Goal: Task Accomplishment & Management: Use online tool/utility

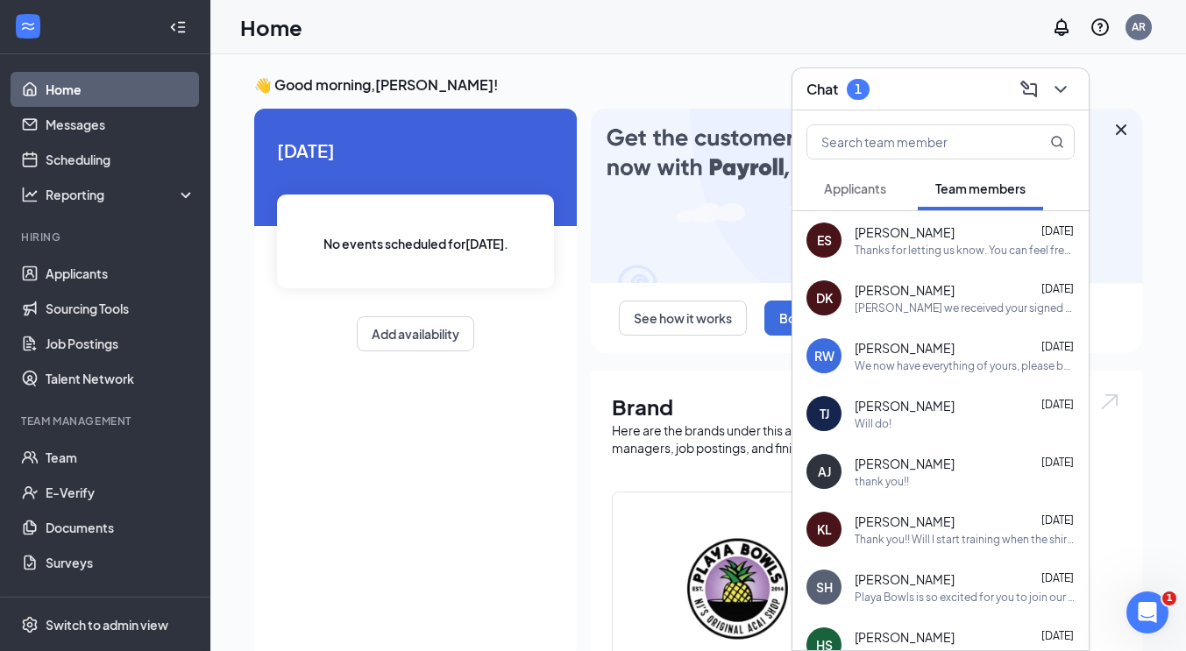
click at [866, 190] on span "Applicants" at bounding box center [855, 189] width 62 height 16
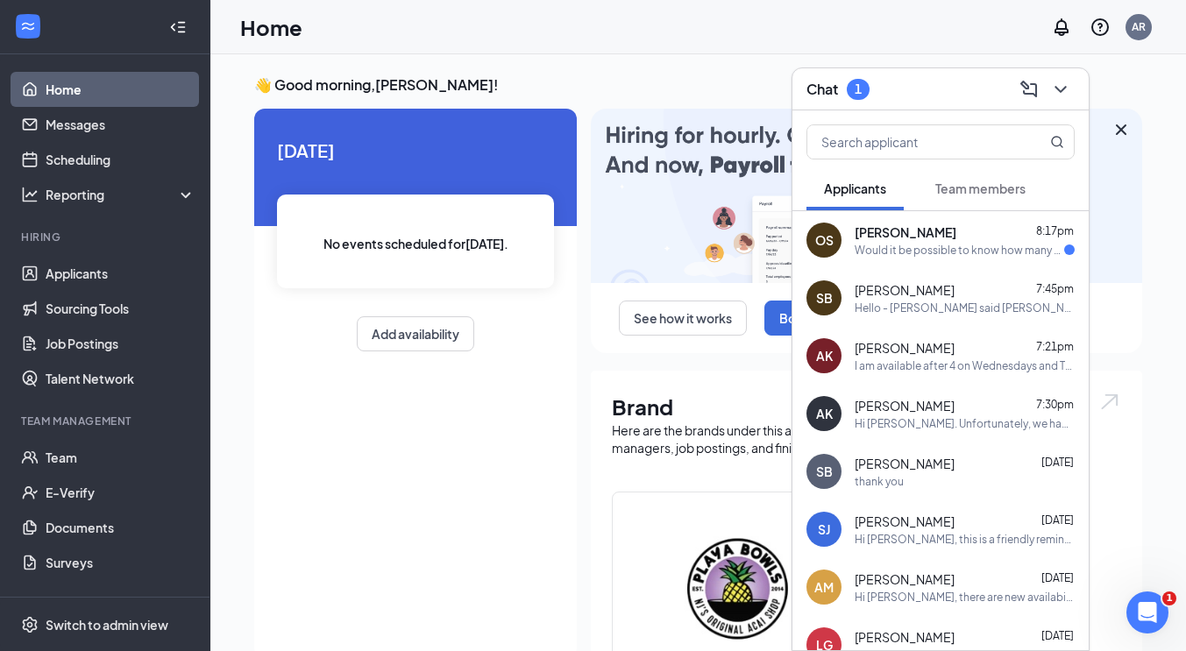
click at [894, 239] on span "[PERSON_NAME]" at bounding box center [906, 233] width 102 height 18
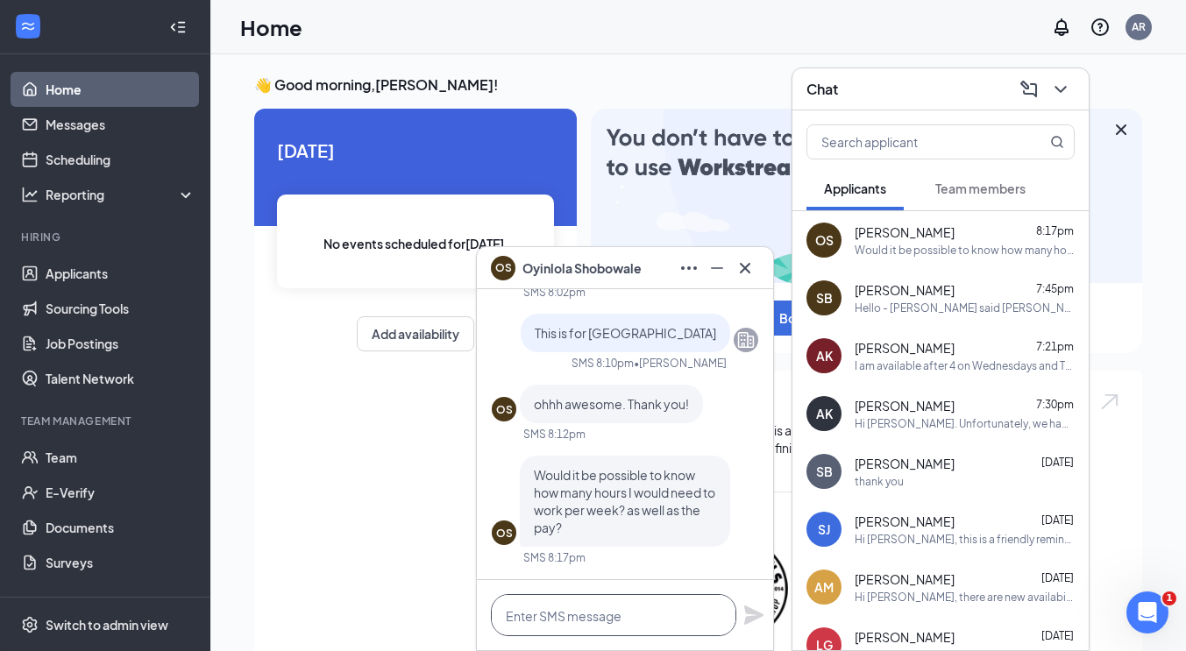
click at [613, 613] on textarea at bounding box center [613, 615] width 245 height 42
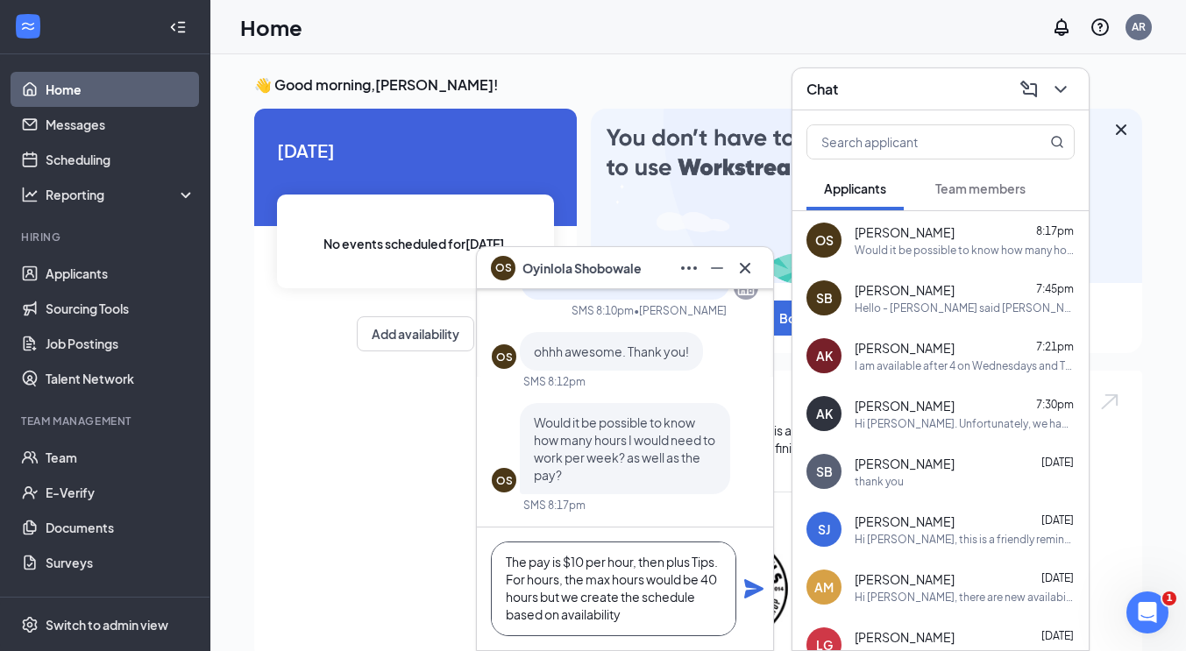
scroll to position [2, 0]
type textarea "The pay is $10 per hour, then plus Tips. For hours, the max hours would be 40 h…"
click at [745, 584] on icon "Plane" at bounding box center [753, 588] width 19 height 19
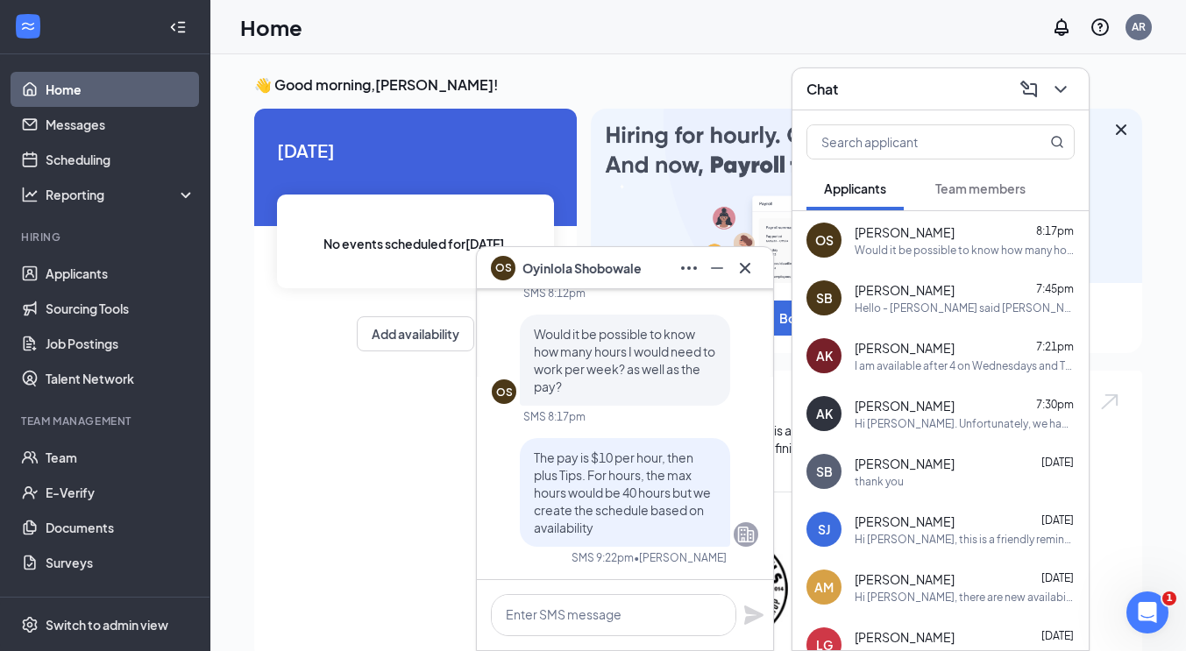
scroll to position [0, 0]
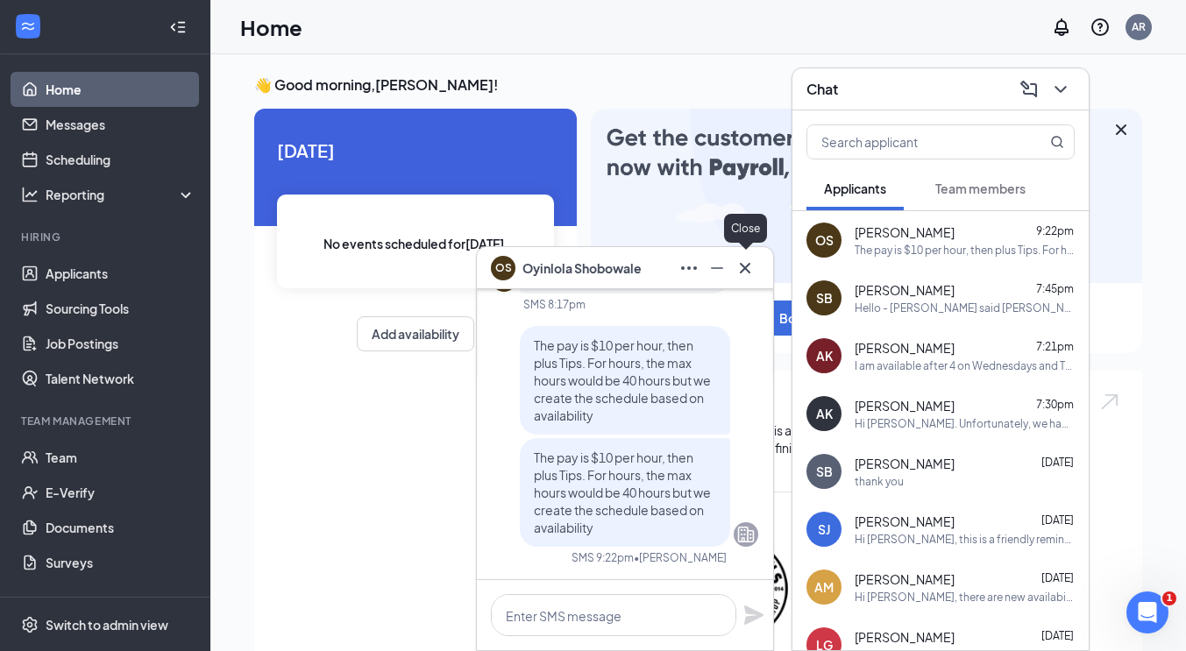
click at [747, 263] on icon "Cross" at bounding box center [745, 268] width 21 height 21
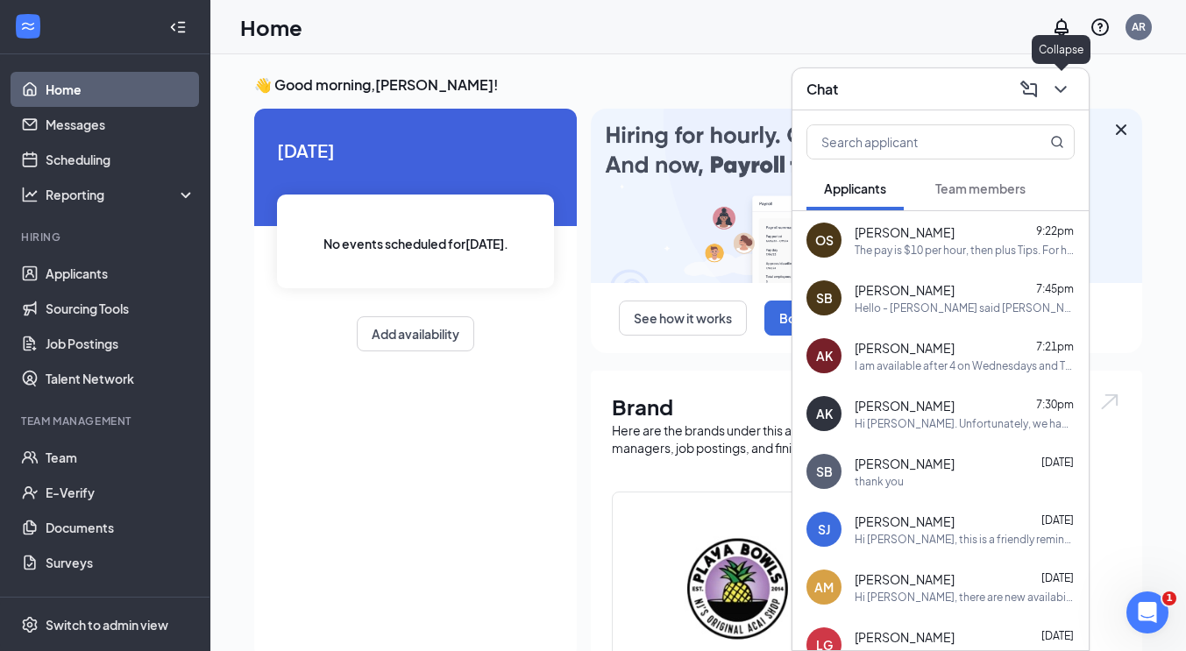
click at [1057, 89] on icon "ChevronDown" at bounding box center [1060, 89] width 21 height 21
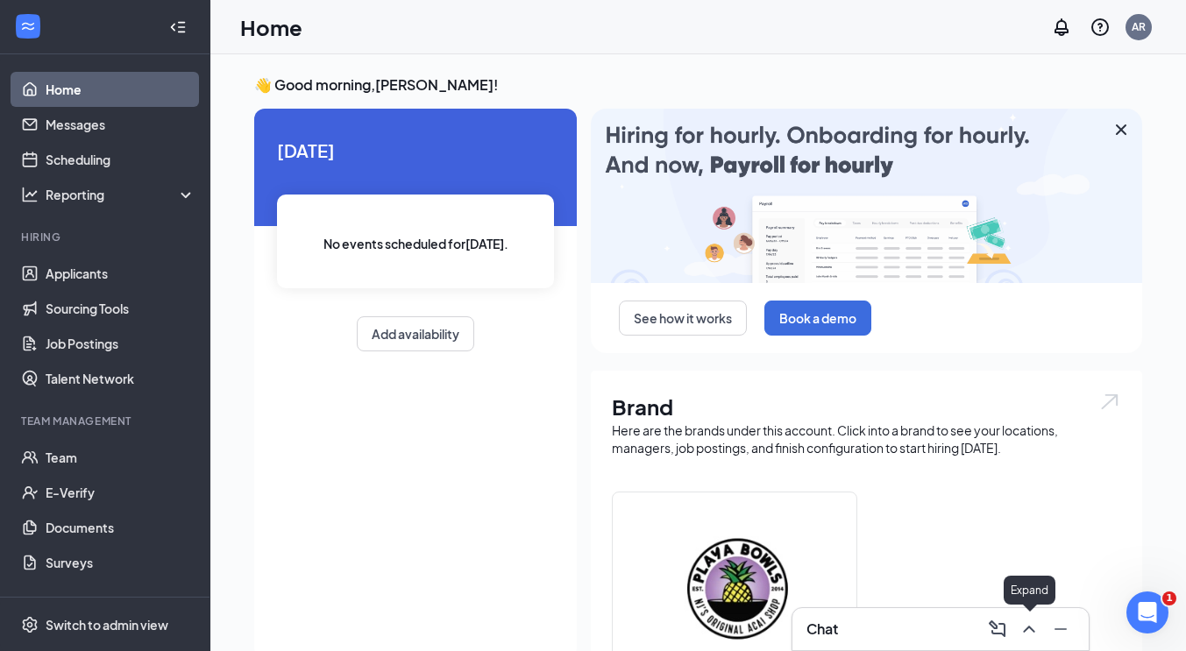
click at [1034, 629] on icon "ChevronUp" at bounding box center [1029, 629] width 21 height 21
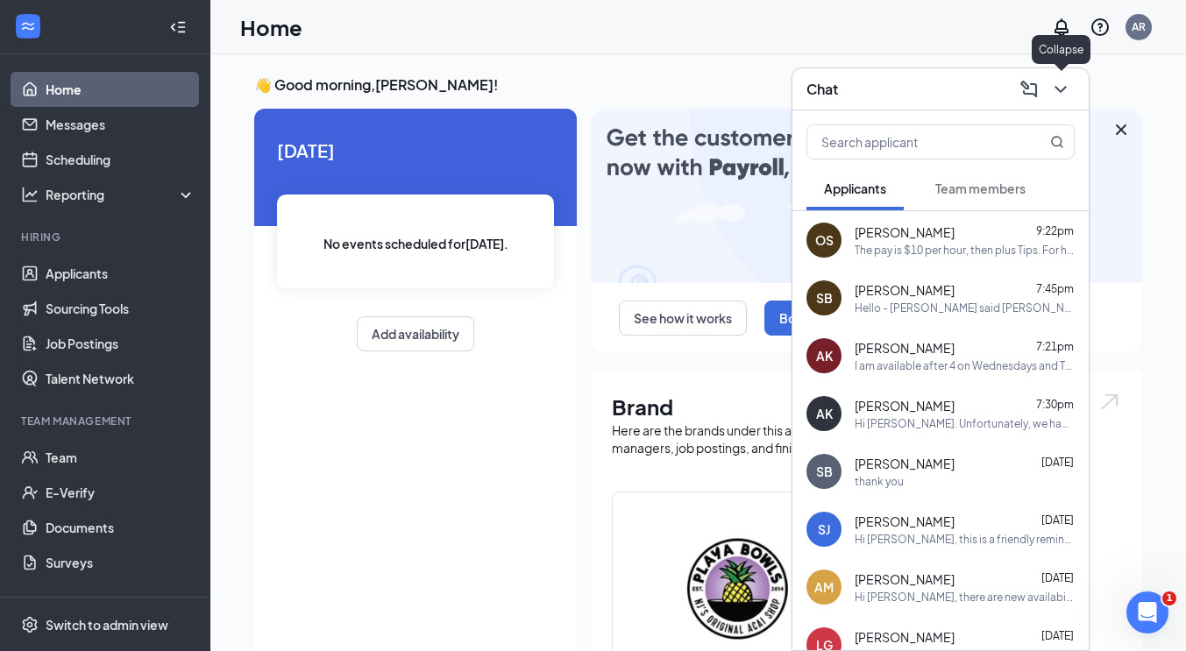
click at [1067, 91] on icon "ChevronDown" at bounding box center [1060, 89] width 21 height 21
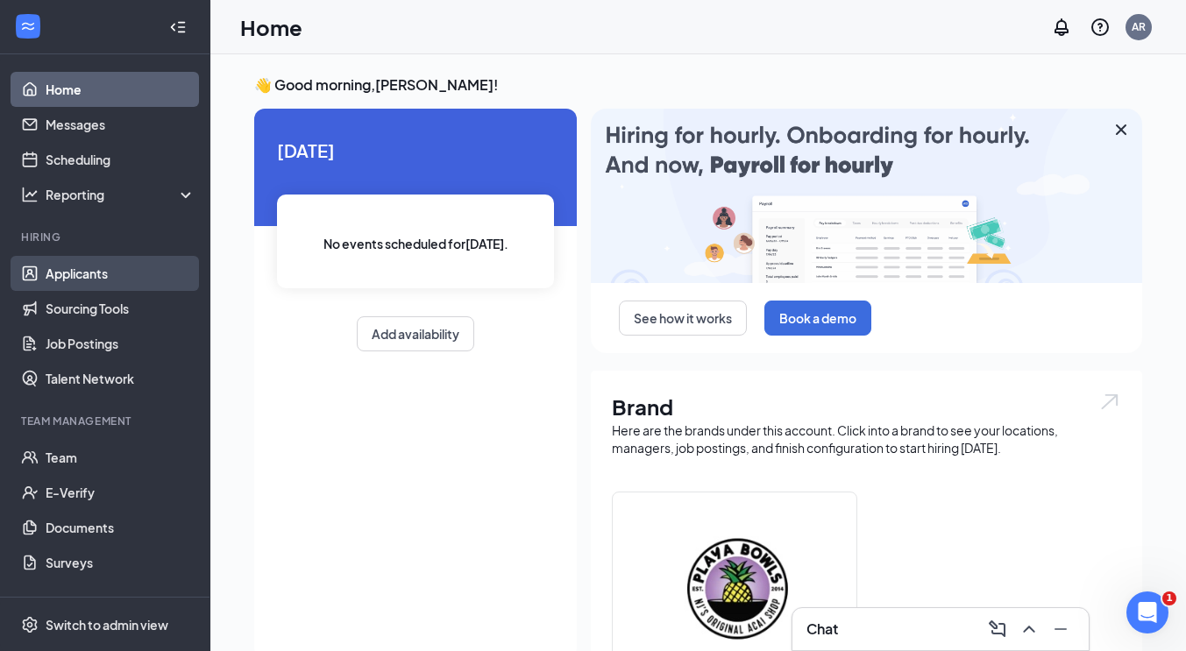
click at [100, 277] on link "Applicants" at bounding box center [121, 273] width 150 height 35
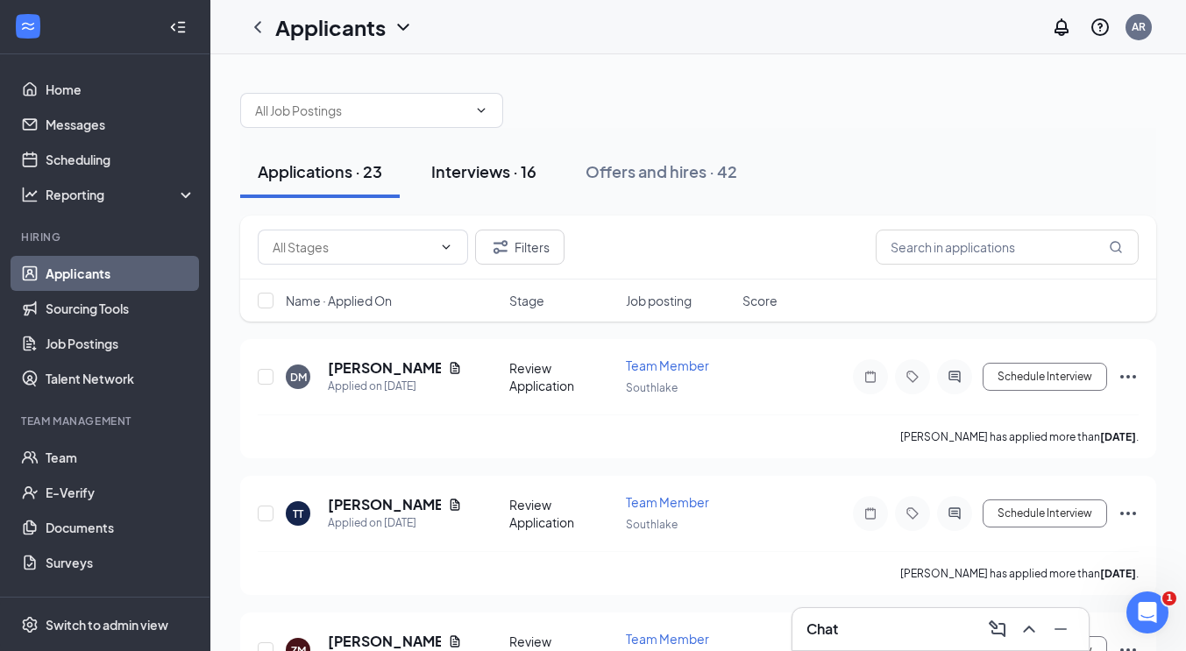
click at [494, 181] on div "Interviews · 16" at bounding box center [483, 171] width 105 height 22
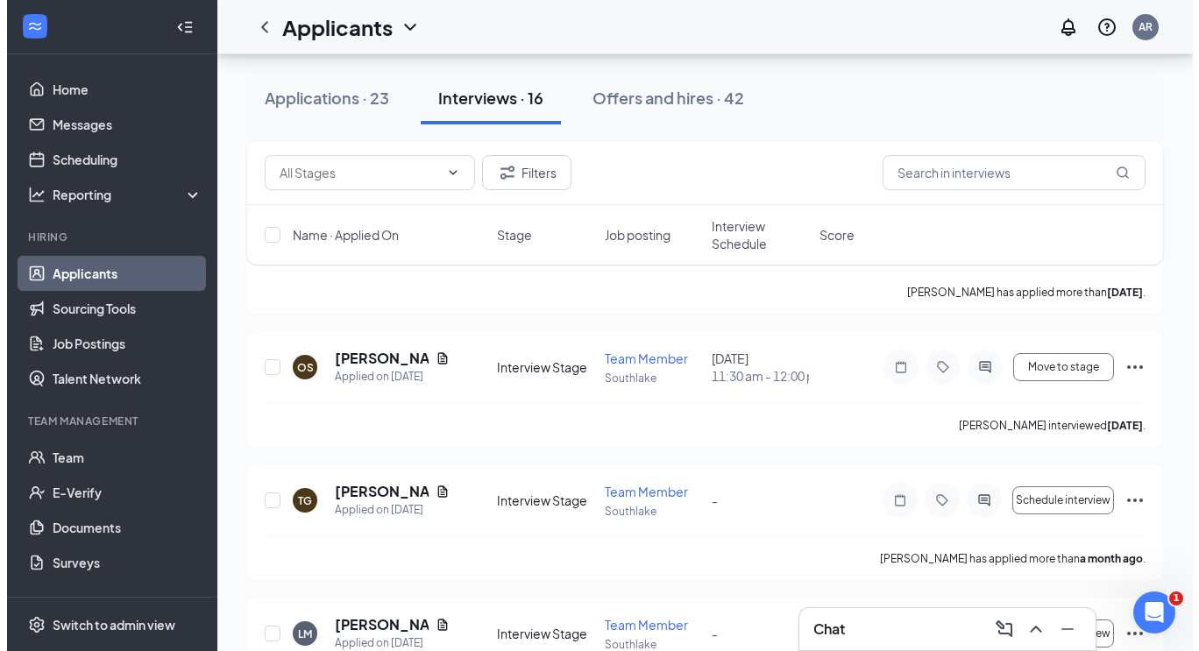
scroll to position [1651, 0]
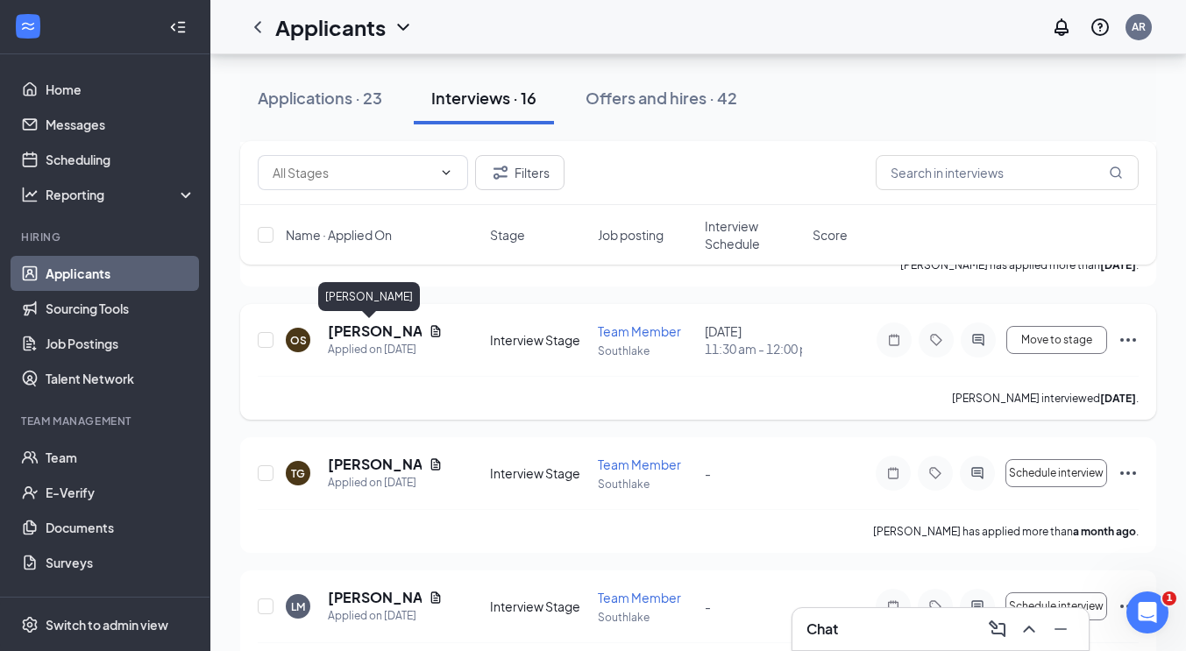
click at [371, 331] on h5 "[PERSON_NAME]" at bounding box center [375, 331] width 94 height 19
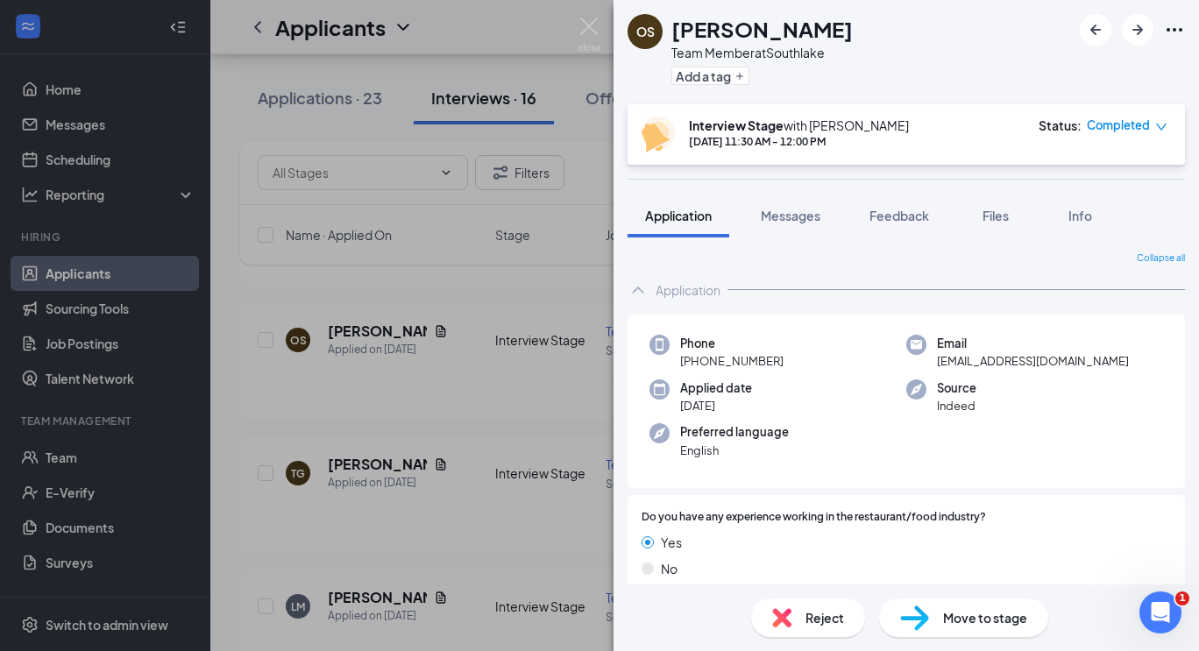
scroll to position [5, 0]
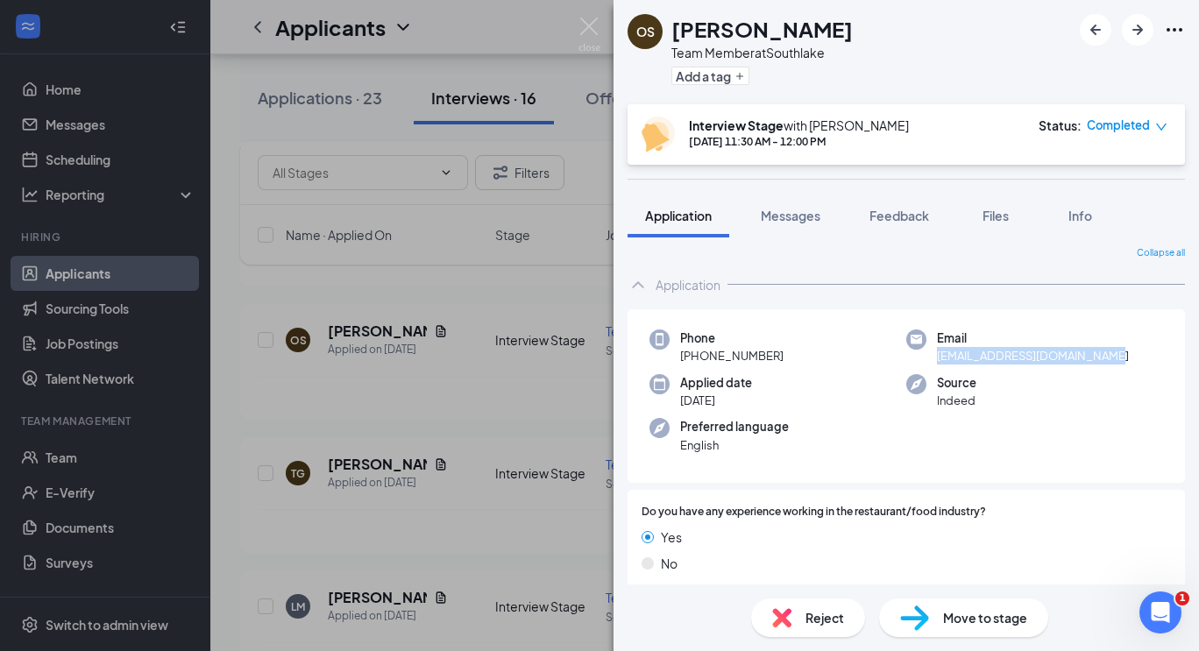
drag, startPoint x: 1110, startPoint y: 358, endPoint x: 930, endPoint y: 352, distance: 179.8
click at [930, 352] on div "Email [EMAIL_ADDRESS][DOMAIN_NAME]" at bounding box center [1034, 348] width 257 height 36
copy span "[EMAIL_ADDRESS][DOMAIN_NAME]"
drag, startPoint x: 783, startPoint y: 353, endPoint x: 697, endPoint y: 358, distance: 86.0
click at [697, 358] on div "Phone [PHONE_NUMBER]" at bounding box center [778, 348] width 257 height 36
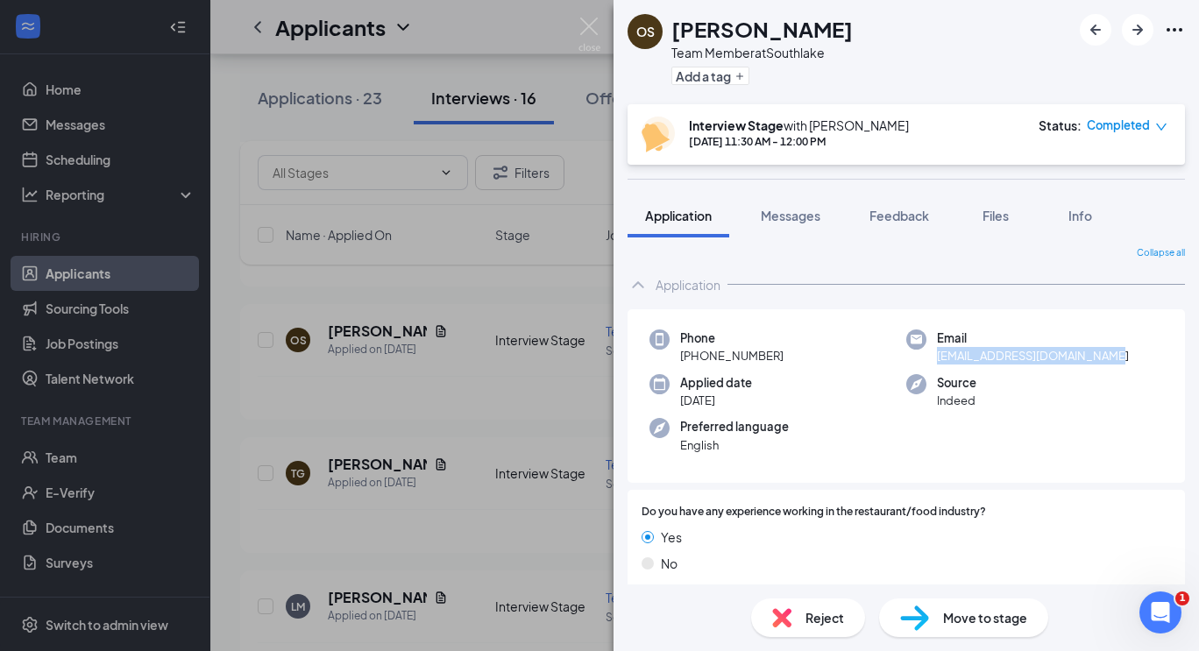
copy span "[PHONE_NUMBER]"
click at [971, 621] on span "Move to stage" at bounding box center [985, 617] width 84 height 19
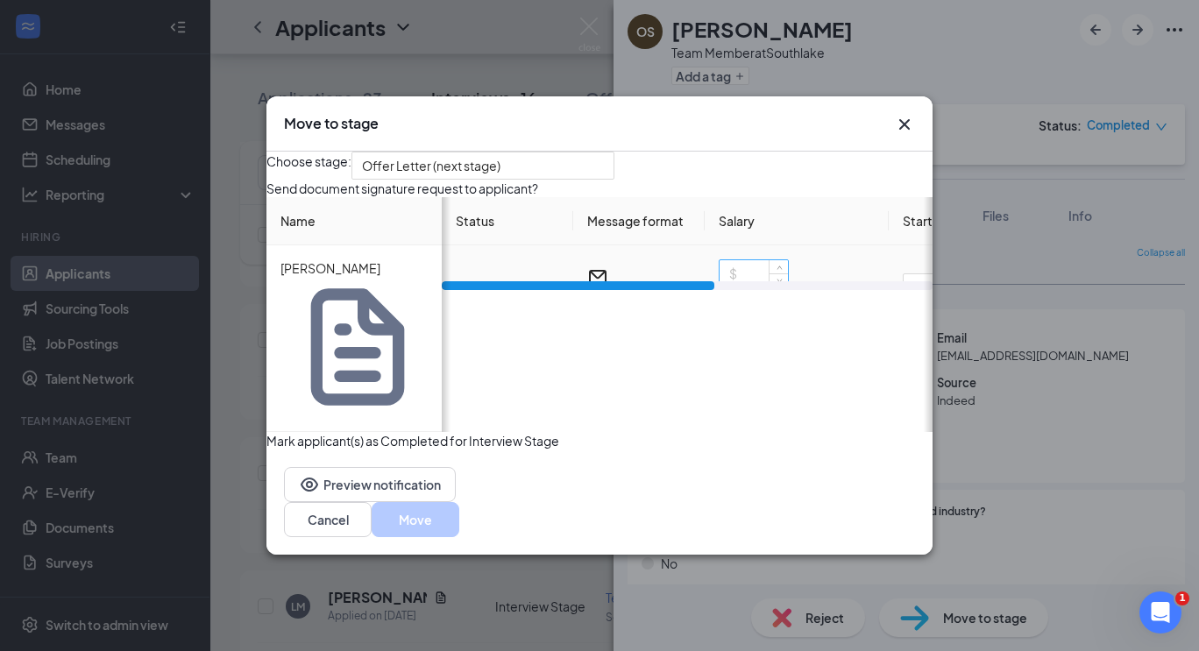
click at [778, 287] on input at bounding box center [754, 273] width 68 height 26
type input "10"
click at [663, 413] on div "Choose stage: Offer Letter (next stage) Send document signature request to appl…" at bounding box center [599, 301] width 666 height 298
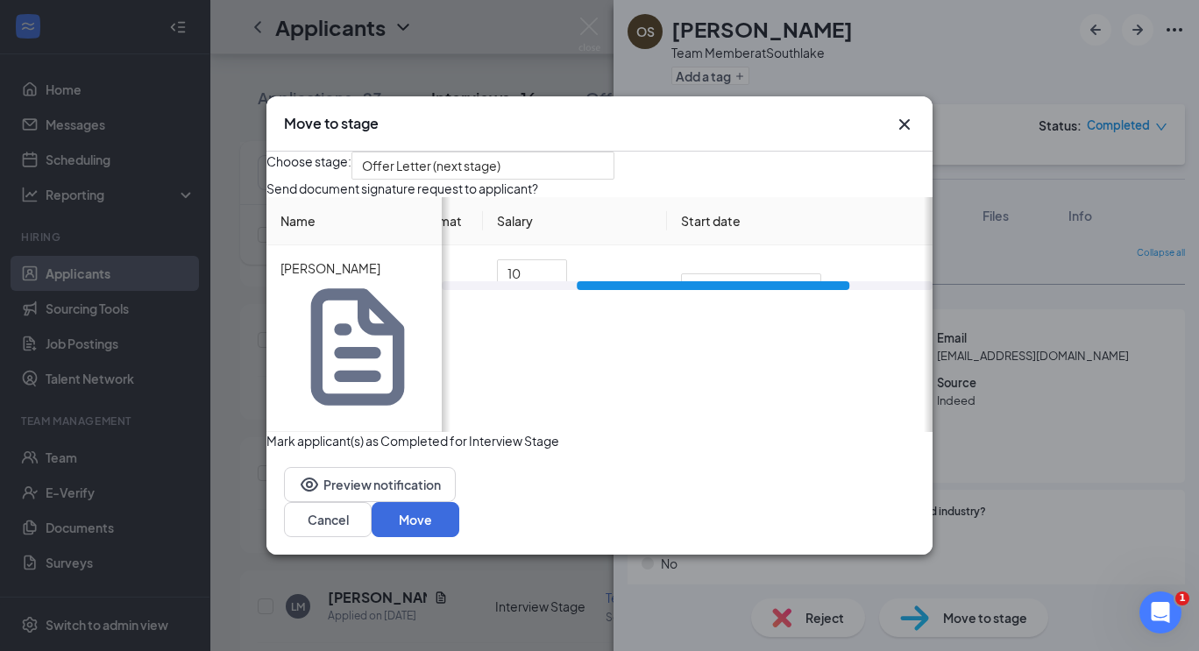
scroll to position [0, 253]
drag, startPoint x: 671, startPoint y: 389, endPoint x: 822, endPoint y: 394, distance: 151.7
click at [822, 394] on div "Choose stage: Offer Letter (next stage) Send document signature request to appl…" at bounding box center [599, 301] width 666 height 298
click at [778, 301] on span "Immediately" at bounding box center [719, 287] width 119 height 26
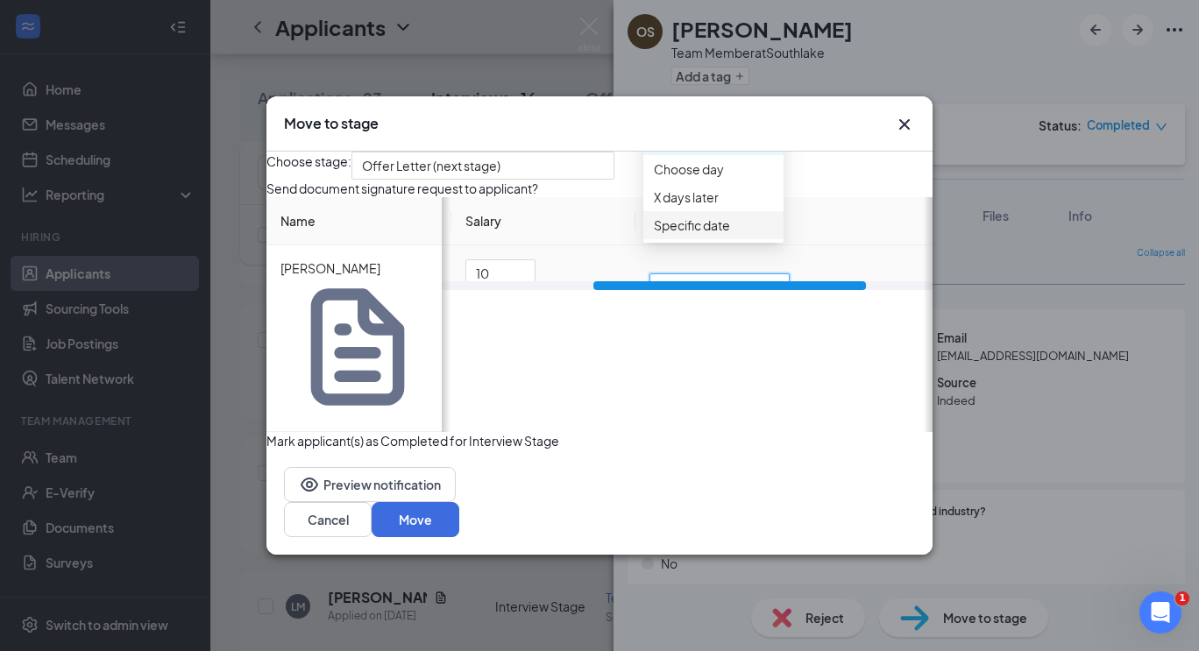
click at [730, 235] on span "Specific date" at bounding box center [692, 225] width 76 height 19
click at [775, 311] on input "[DATE]" at bounding box center [718, 301] width 114 height 19
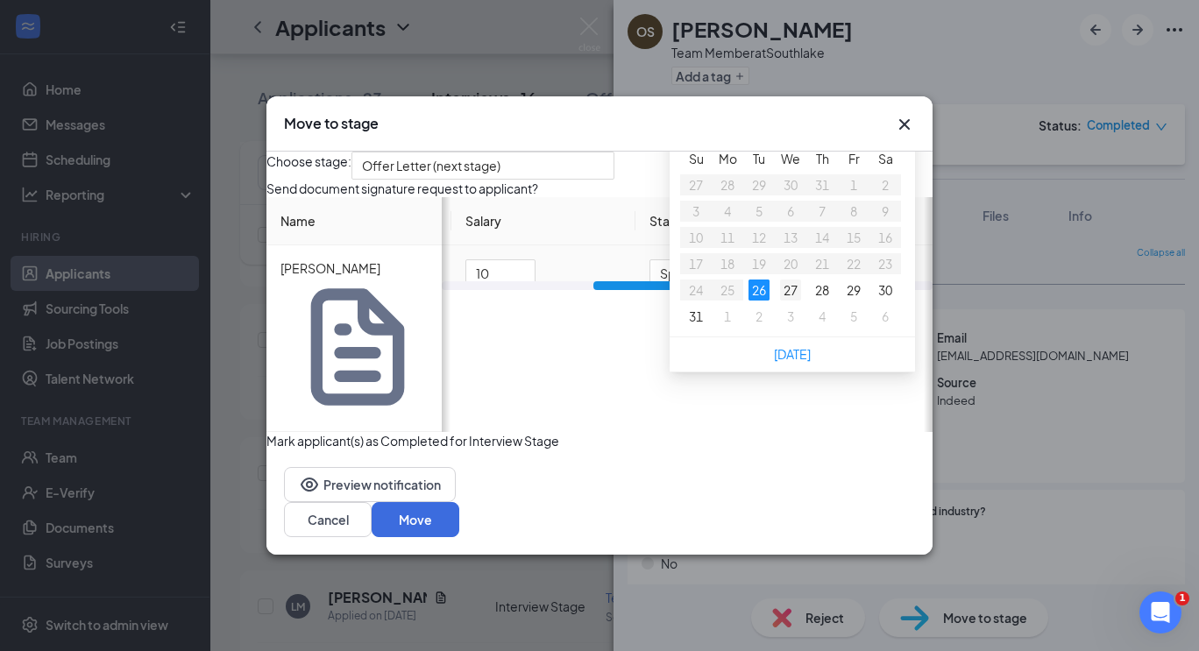
click at [801, 301] on div "27" at bounding box center [790, 290] width 21 height 21
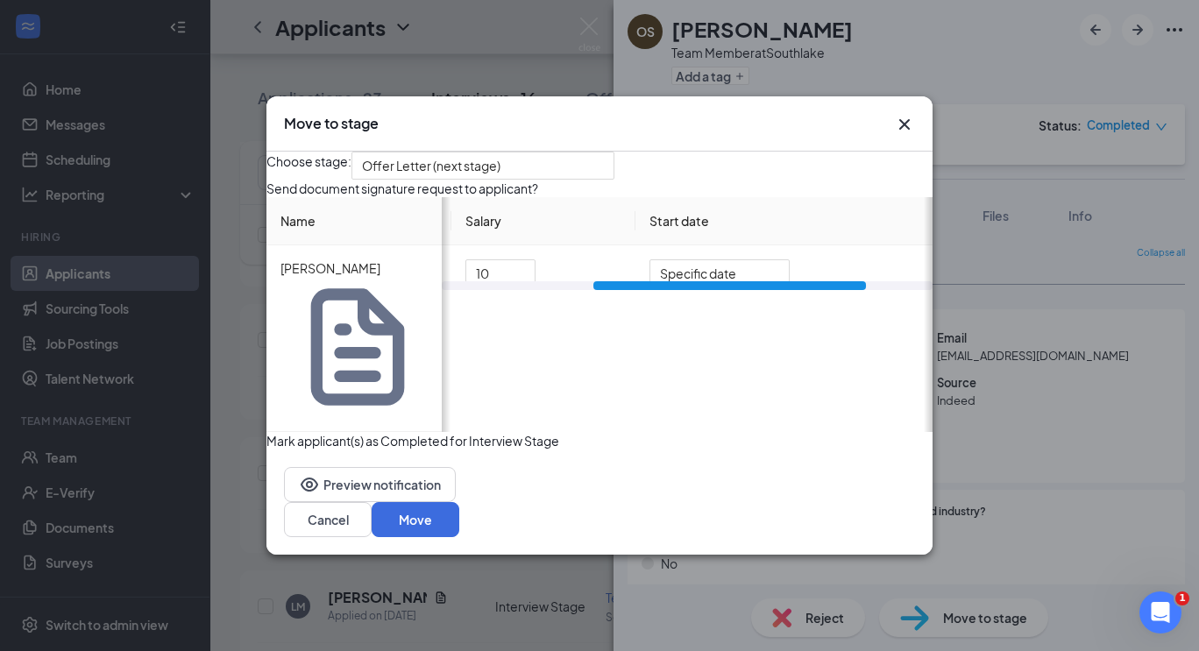
click at [792, 442] on div "Mark applicant(s) as Completed for Interview Stage" at bounding box center [599, 441] width 666 height 18
click at [775, 311] on input "[DATE]" at bounding box center [718, 301] width 114 height 19
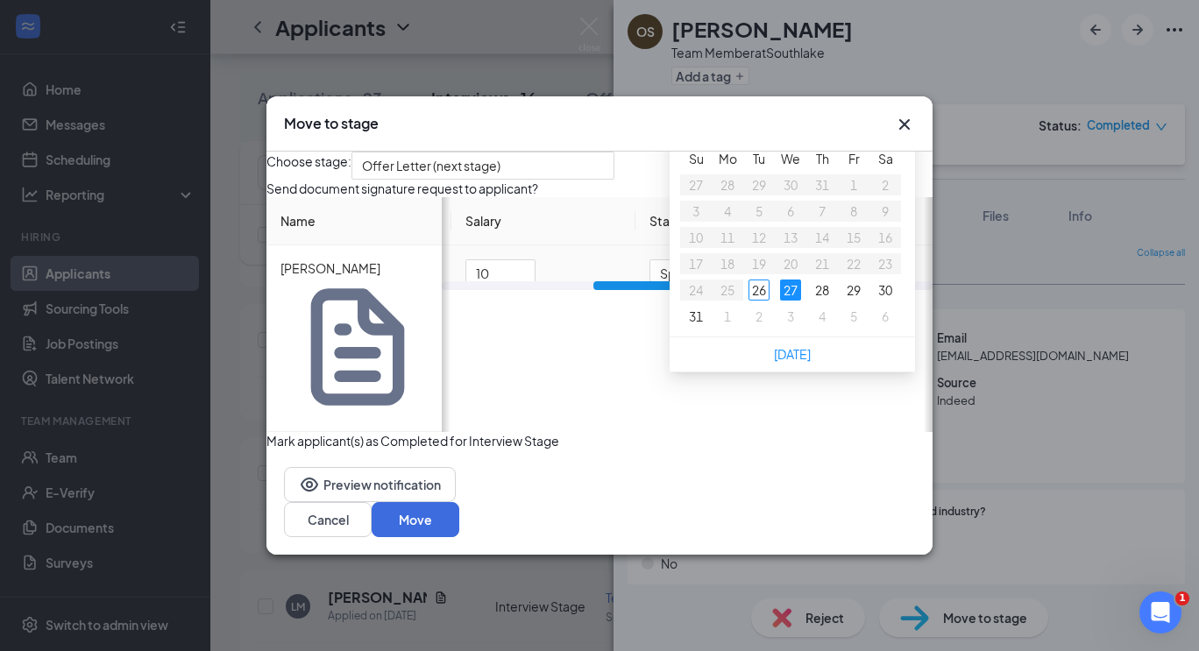
type input "[DATE]"
click at [833, 301] on div "28" at bounding box center [822, 290] width 21 height 21
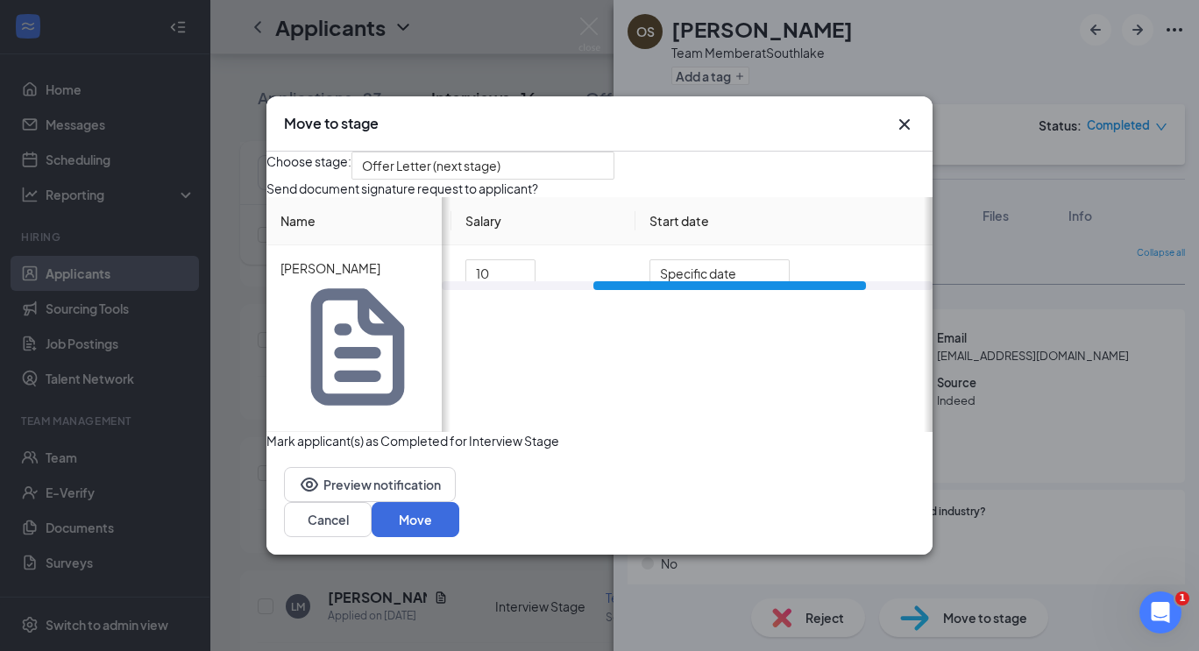
click at [752, 450] on div "Choose stage: Offer Letter (next stage) Send document signature request to appl…" at bounding box center [599, 301] width 666 height 298
click at [459, 502] on button "Move" at bounding box center [416, 519] width 88 height 35
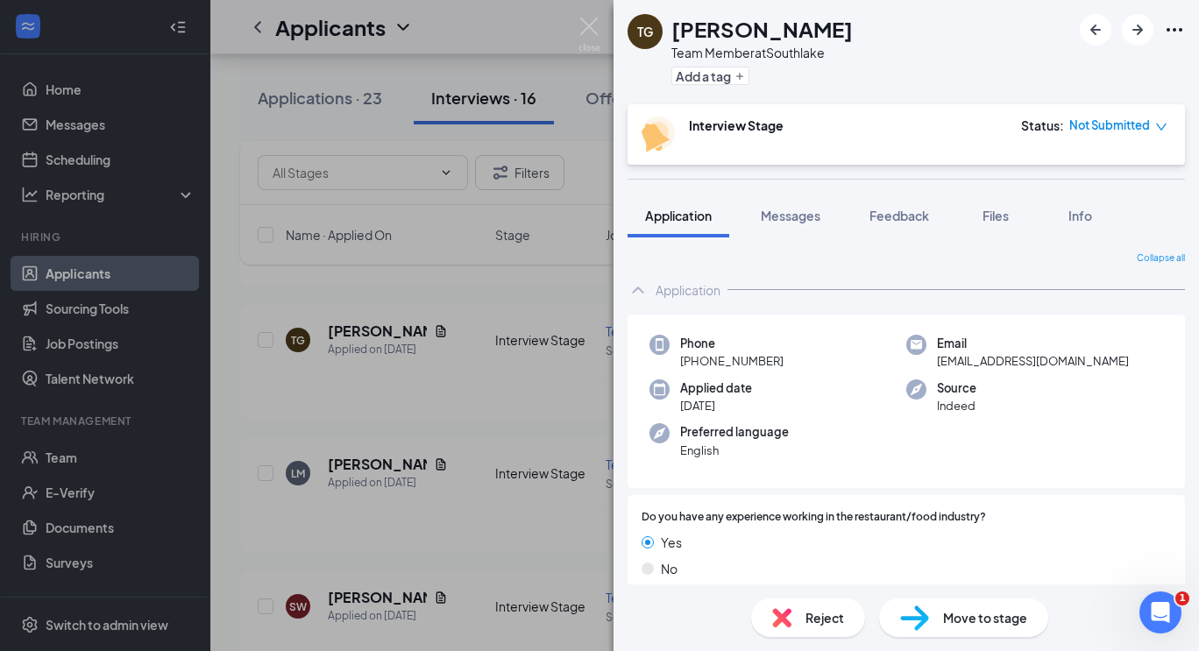
click at [344, 428] on div "TG [PERSON_NAME] Team Member at [GEOGRAPHIC_DATA] Add a tag Interview Stage Sta…" at bounding box center [599, 325] width 1199 height 651
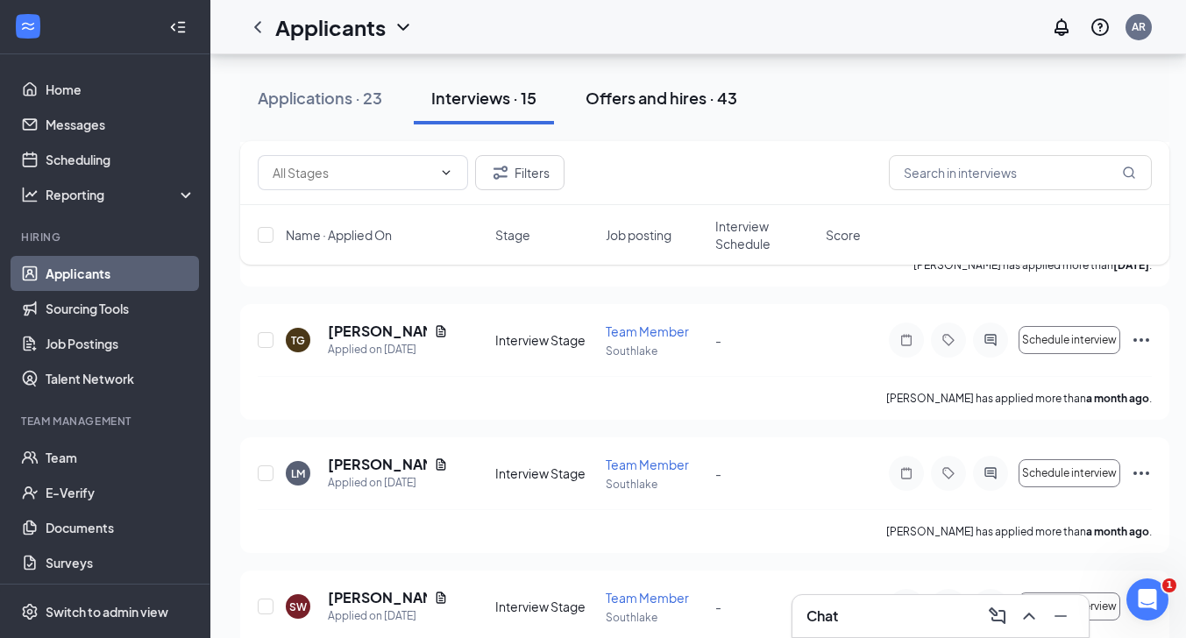
click at [647, 108] on div "Offers and hires · 43" at bounding box center [662, 98] width 152 height 22
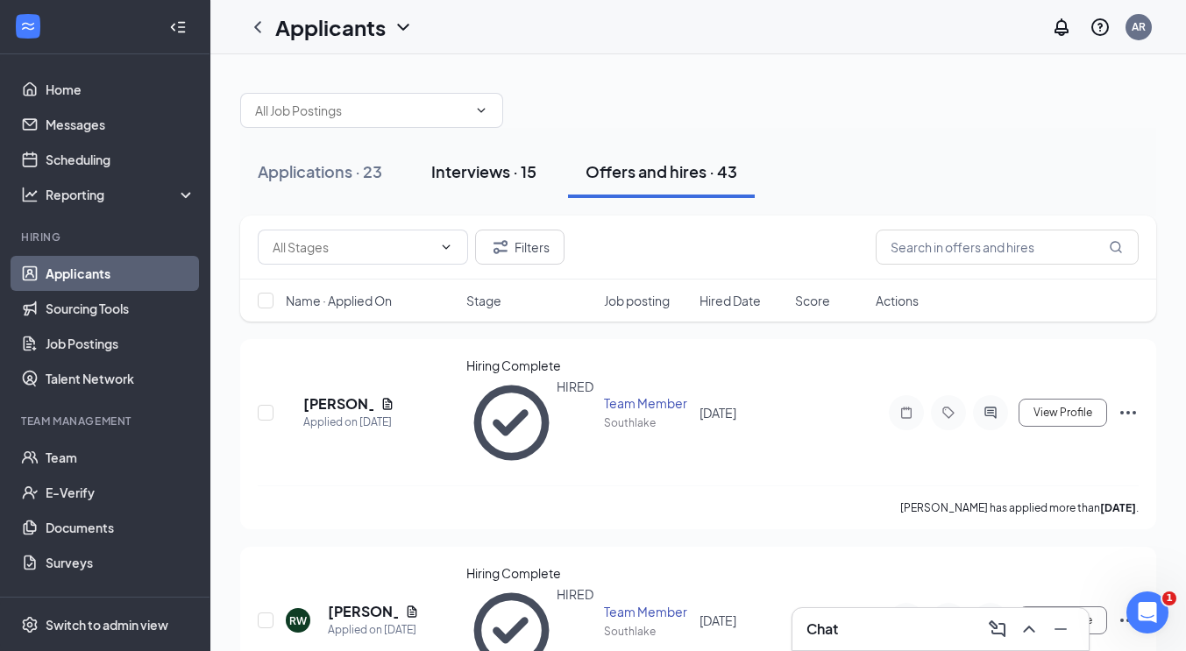
click at [486, 169] on div "Interviews · 15" at bounding box center [483, 171] width 105 height 22
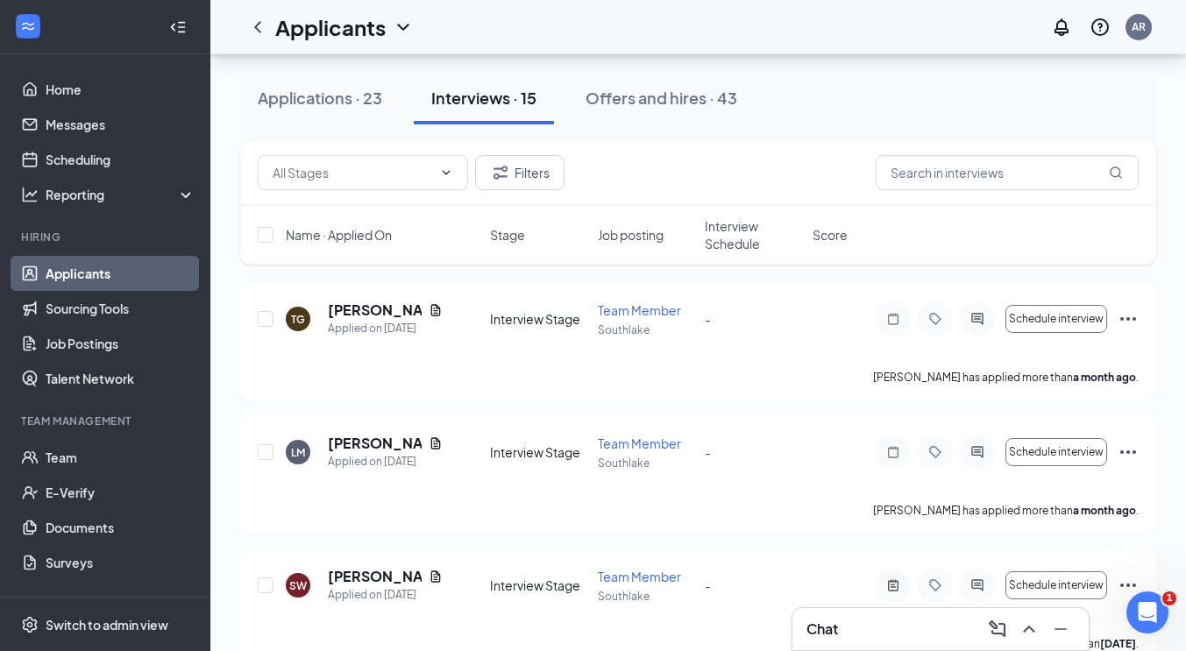
scroll to position [1708, 0]
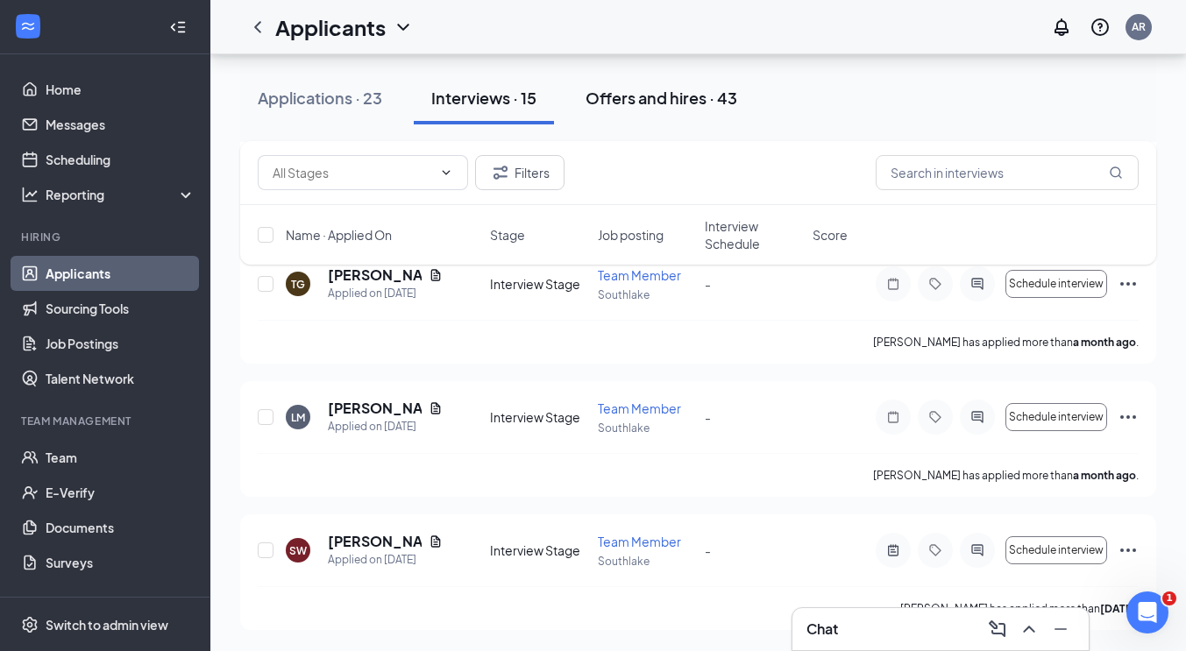
click at [636, 113] on button "Offers and hires · 43" at bounding box center [661, 98] width 187 height 53
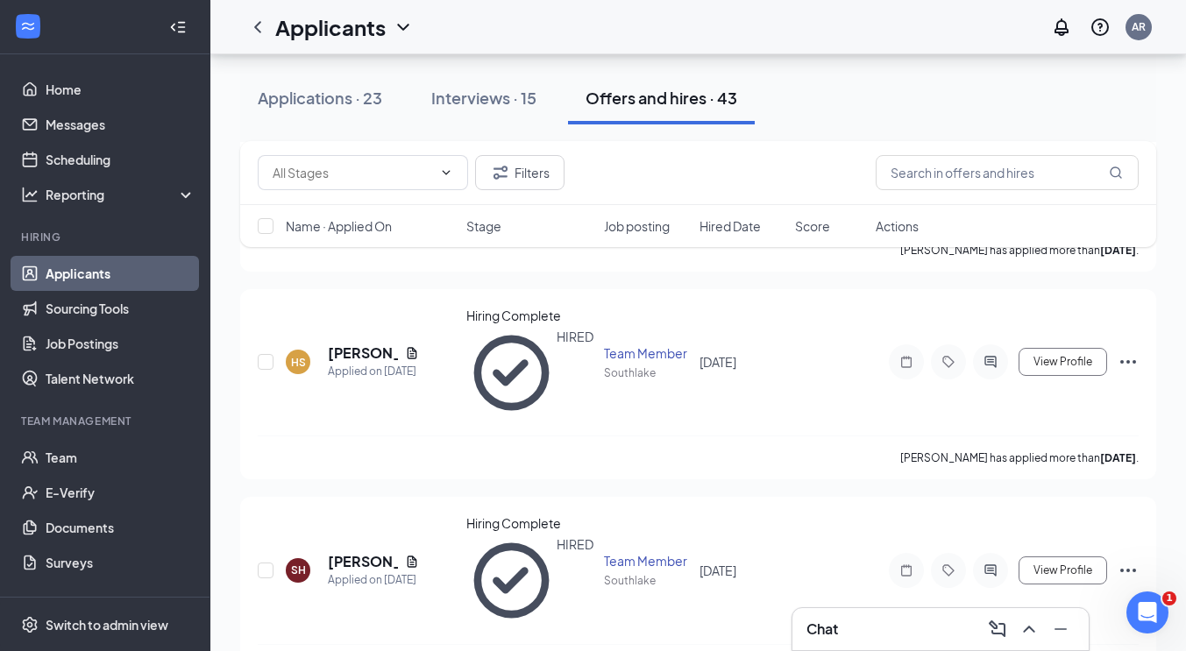
scroll to position [1093, 0]
